Goal: Task Accomplishment & Management: Use online tool/utility

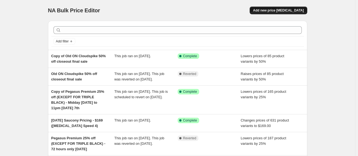
click at [293, 11] on span "Add new price [MEDICAL_DATA]" at bounding box center [278, 10] width 51 height 4
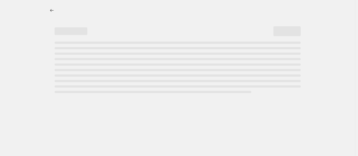
select select "percentage"
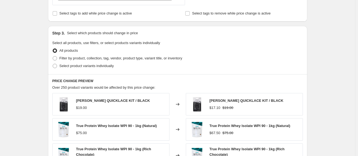
scroll to position [202, 0]
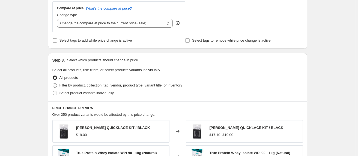
click at [113, 83] on span "Filter by product, collection, tag, vendor, product type, variant title, or inv…" at bounding box center [121, 85] width 123 height 4
click at [53, 83] on input "Filter by product, collection, tag, vendor, product type, variant title, or inv…" at bounding box center [53, 83] width 0 height 0
radio input "true"
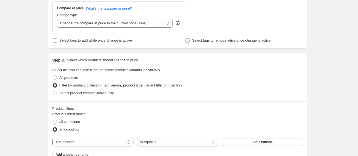
scroll to position [251, 0]
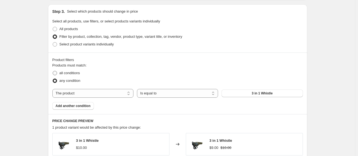
click at [76, 73] on span "all conditions" at bounding box center [70, 73] width 20 height 4
click at [53, 71] on input "all conditions" at bounding box center [53, 71] width 0 height 0
radio input "true"
click at [99, 91] on select "The product The product's collection The product's tag The product's vendor The…" at bounding box center [92, 93] width 81 height 9
select select "tag"
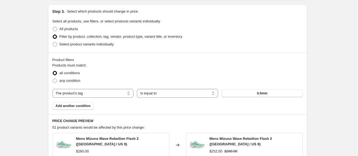
click at [255, 94] on button "0.5mm" at bounding box center [262, 93] width 81 height 8
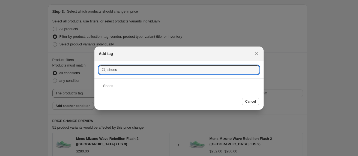
type input "shoes"
click at [128, 87] on div "Shoes" at bounding box center [178, 85] width 169 height 14
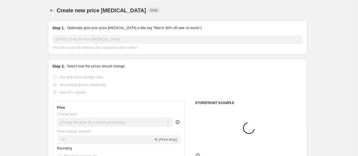
scroll to position [251, 0]
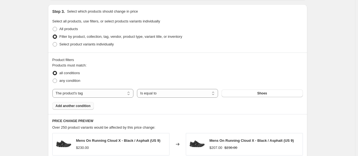
click at [74, 107] on span "Add another condition" at bounding box center [73, 105] width 35 height 4
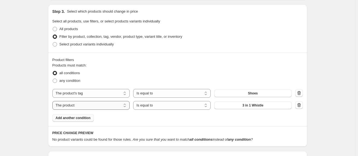
click at [87, 105] on select "The product The product's collection The product's tag The product's vendor The…" at bounding box center [91, 105] width 78 height 9
select select "vendor"
click at [242, 106] on button "#LOSTMTNS" at bounding box center [253, 105] width 78 height 8
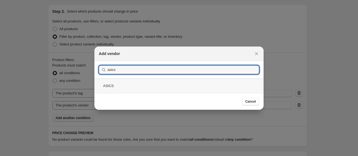
type input "asics"
click at [118, 84] on div "ASICS" at bounding box center [178, 85] width 169 height 14
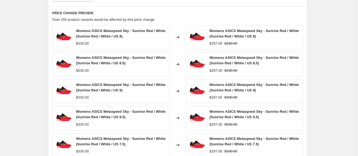
scroll to position [406, 0]
